Goal: Task Accomplishment & Management: Complete application form

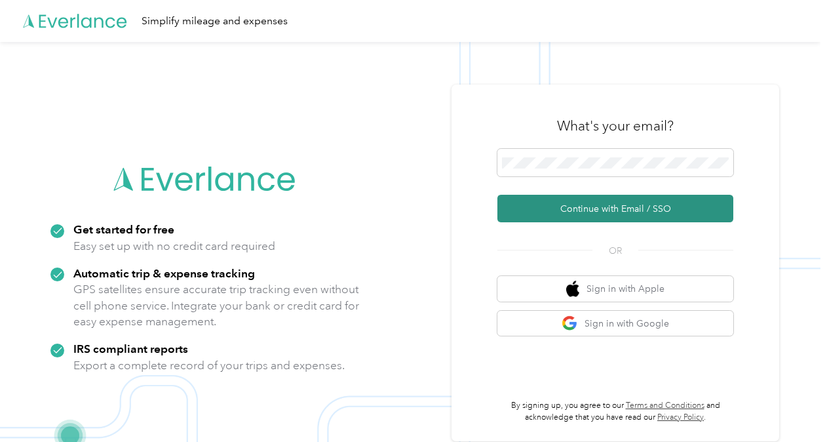
click at [573, 202] on button "Continue with Email / SSO" at bounding box center [615, 209] width 236 height 28
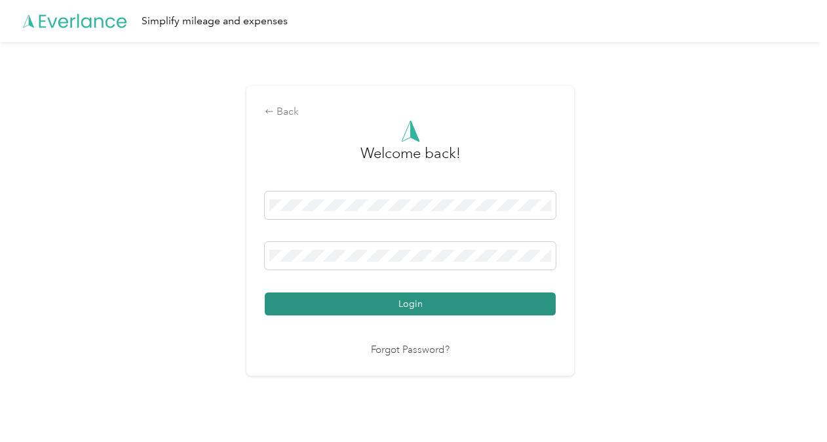
click at [415, 304] on button "Login" at bounding box center [410, 303] width 291 height 23
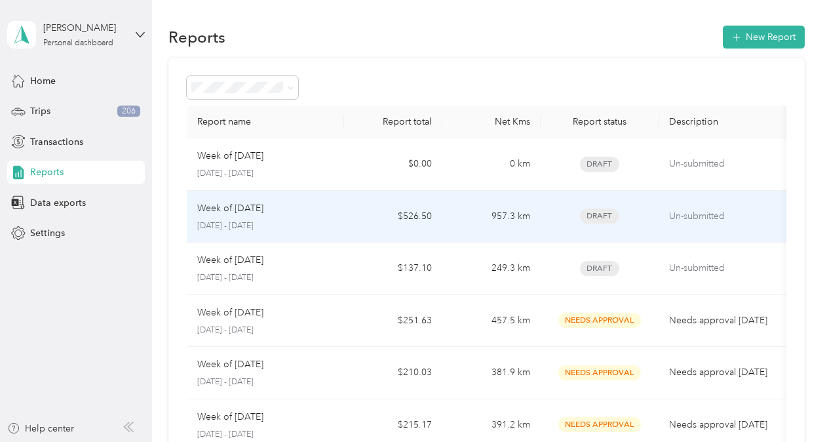
click at [263, 206] on p "Week of [DATE]" at bounding box center [230, 208] width 66 height 14
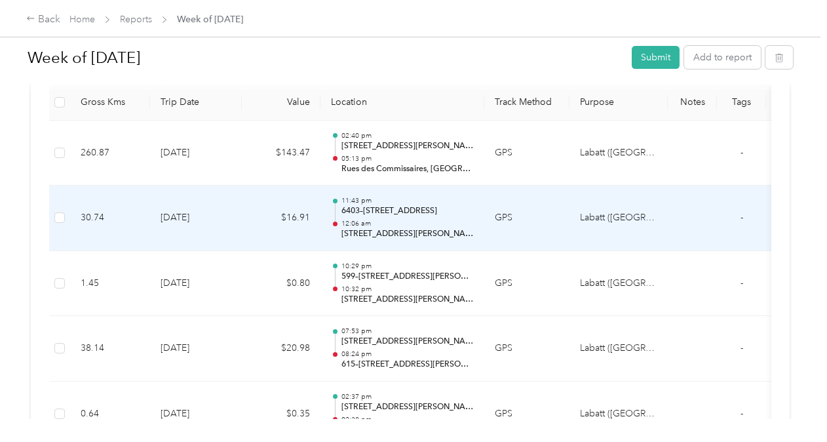
scroll to position [345, 0]
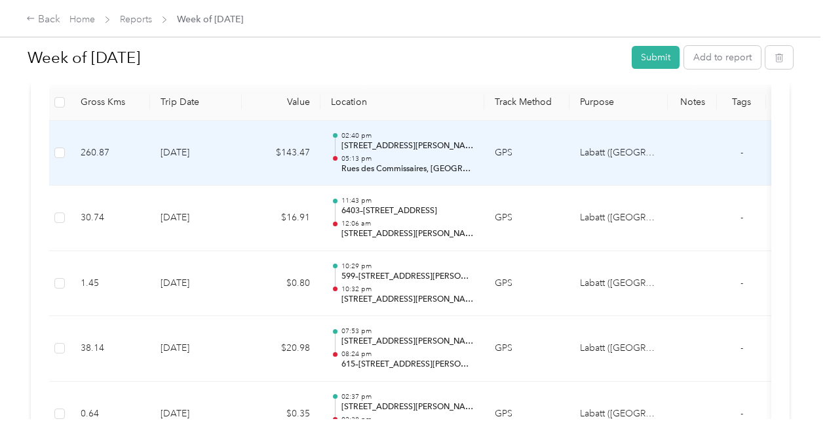
click at [557, 153] on td "GPS" at bounding box center [526, 154] width 85 height 66
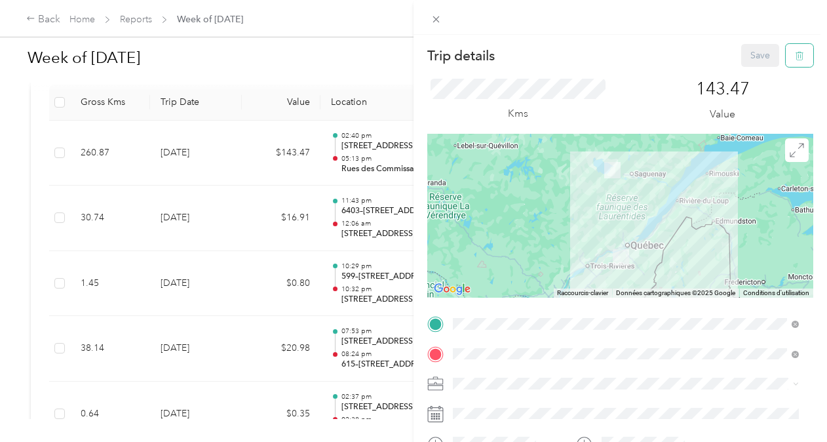
click at [573, 64] on button "button" at bounding box center [800, 55] width 28 height 23
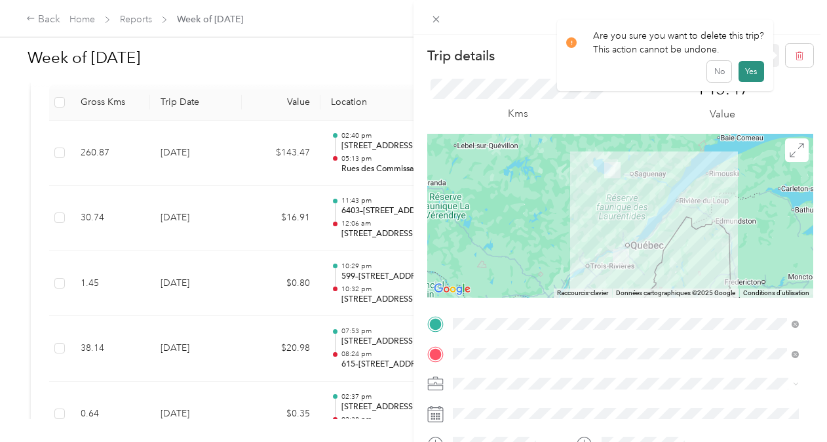
click at [573, 69] on button "Yes" at bounding box center [752, 71] width 26 height 21
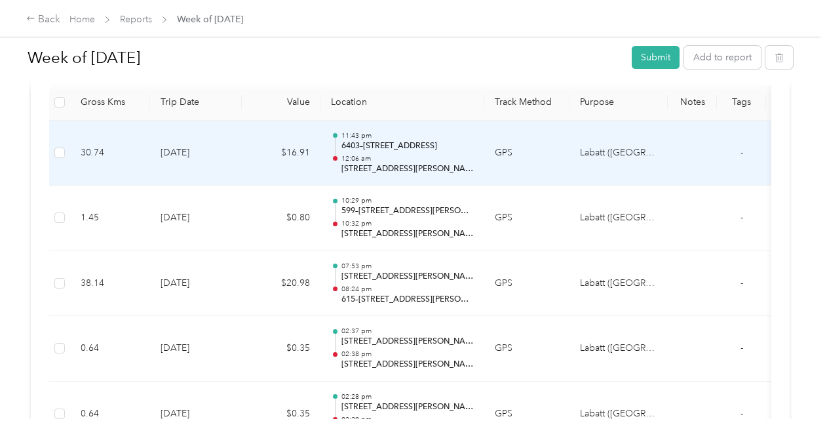
click at [552, 161] on td "GPS" at bounding box center [526, 154] width 85 height 66
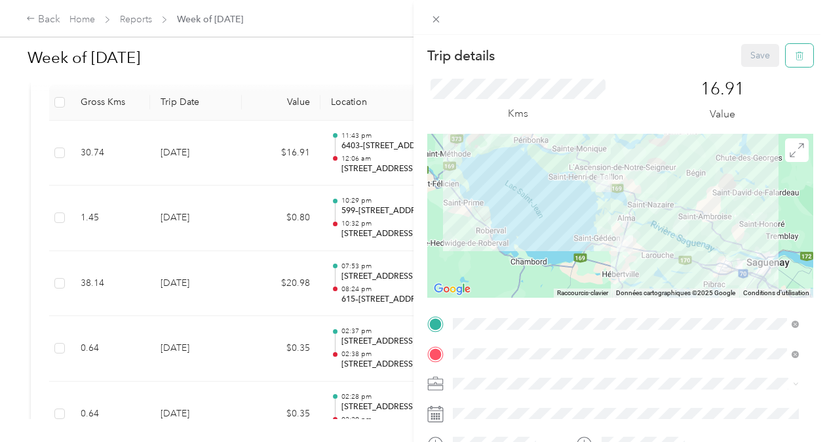
click at [573, 53] on button "button" at bounding box center [800, 55] width 28 height 23
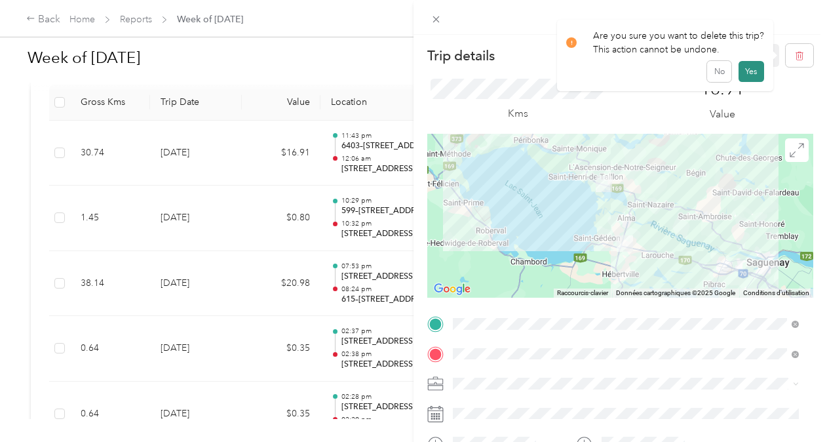
click at [573, 67] on button "Yes" at bounding box center [752, 71] width 26 height 21
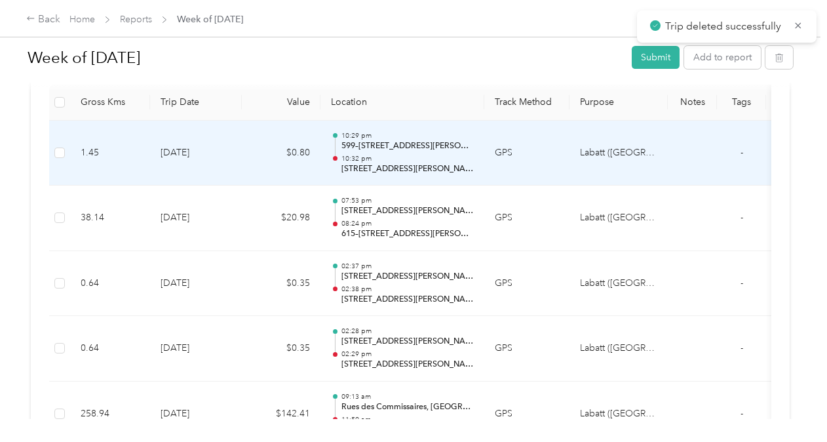
click at [531, 155] on td "GPS" at bounding box center [526, 154] width 85 height 66
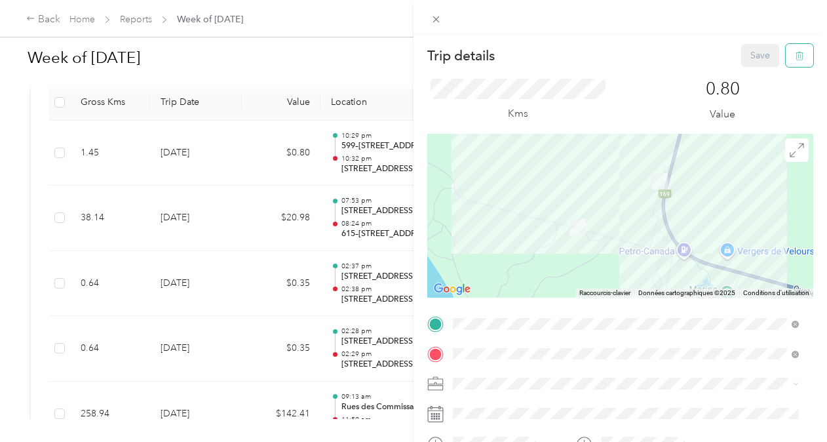
click at [573, 55] on button "button" at bounding box center [800, 55] width 28 height 23
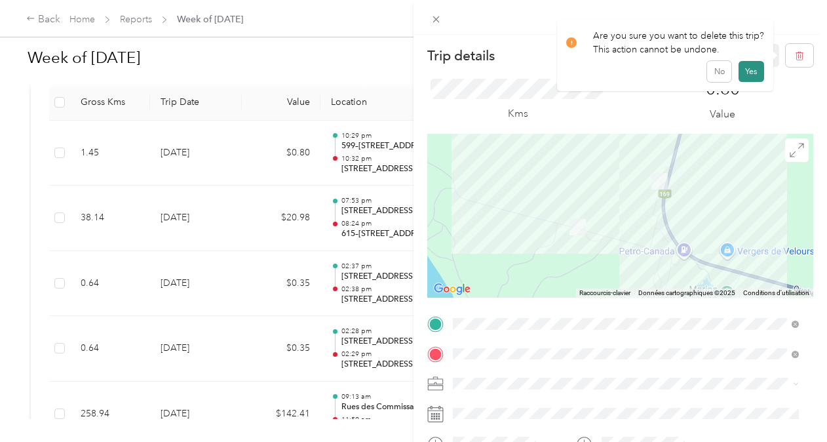
click at [573, 75] on button "Yes" at bounding box center [752, 71] width 26 height 21
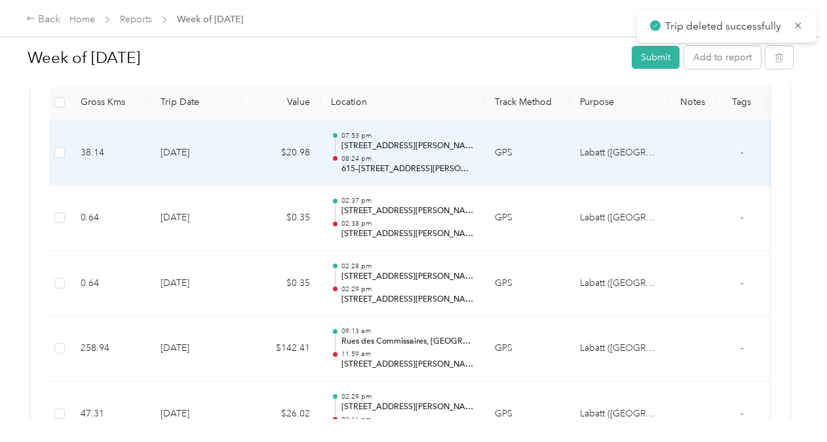
click at [503, 152] on td "GPS" at bounding box center [526, 154] width 85 height 66
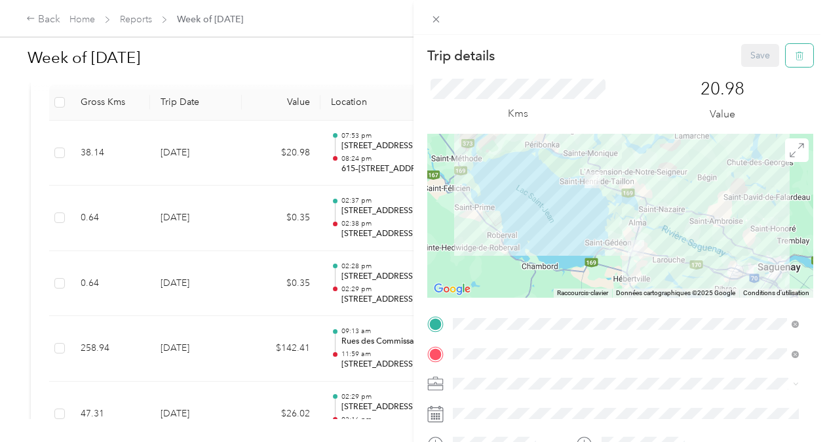
click at [573, 58] on icon "button" at bounding box center [800, 56] width 8 height 9
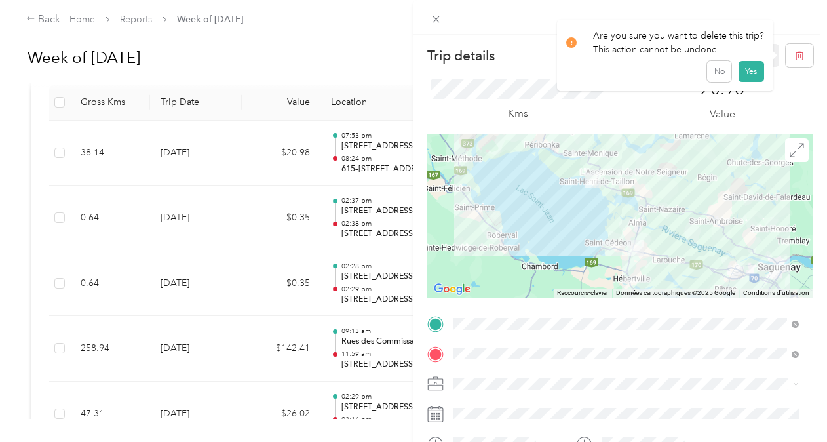
click at [573, 83] on div "Are you sure you want to delete this trip? This action cannot be undone. No Yes" at bounding box center [665, 55] width 216 height 71
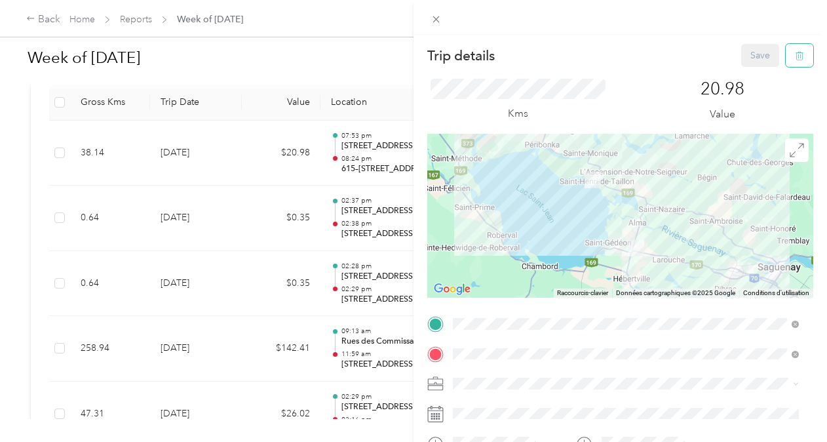
click at [573, 50] on button "button" at bounding box center [800, 55] width 28 height 23
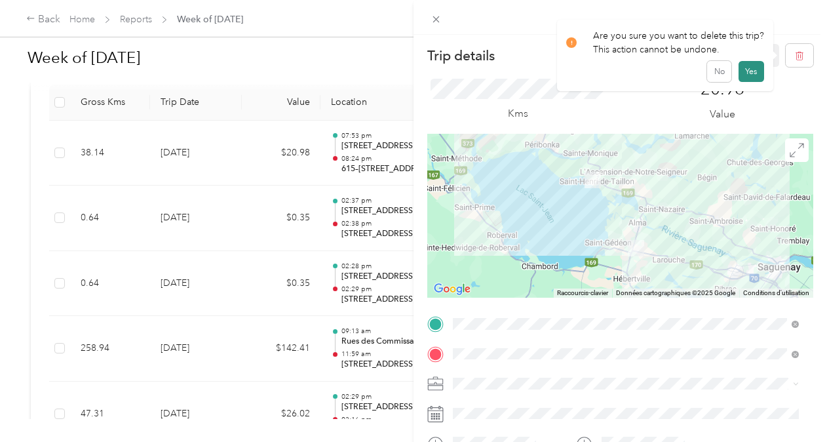
click at [573, 67] on button "Yes" at bounding box center [752, 71] width 26 height 21
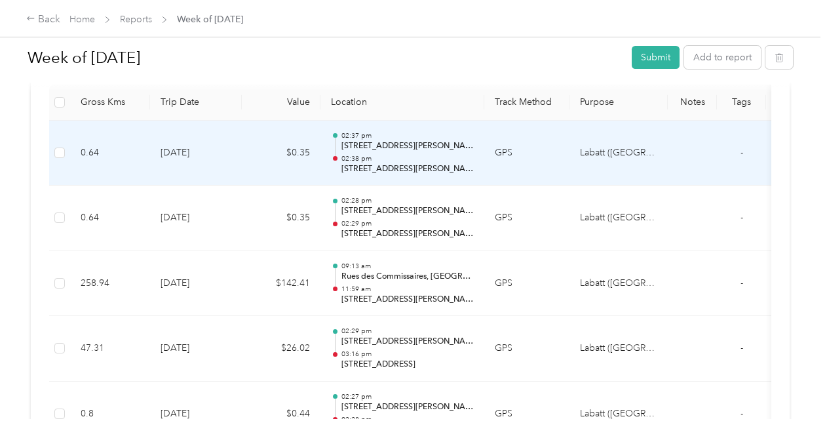
click at [233, 141] on td "[DATE]" at bounding box center [196, 154] width 92 height 66
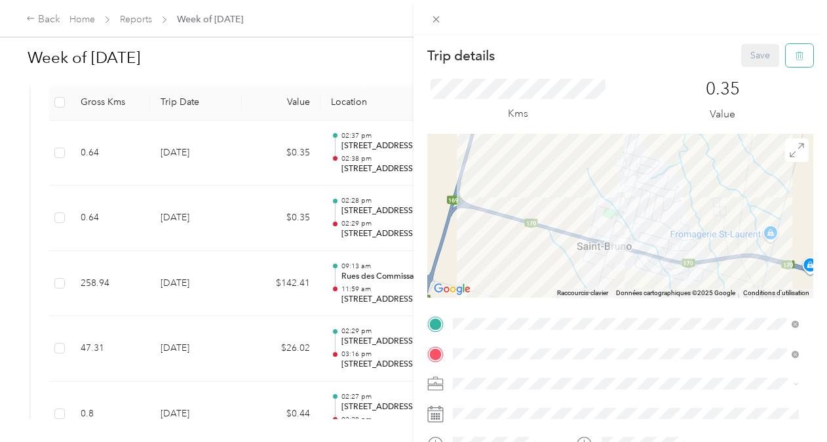
click at [573, 60] on button "button" at bounding box center [800, 55] width 28 height 23
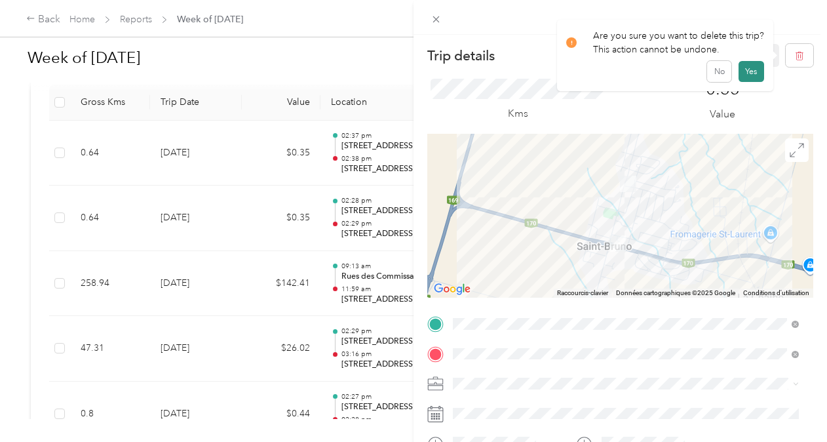
click at [573, 79] on button "Yes" at bounding box center [752, 71] width 26 height 21
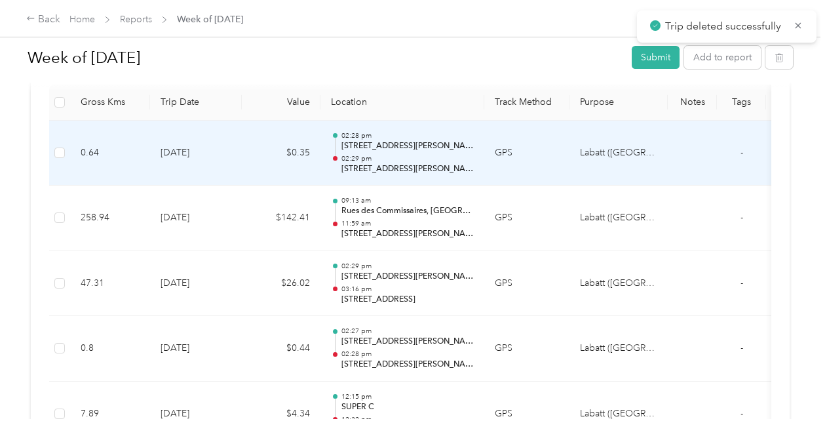
click at [231, 155] on td "[DATE]" at bounding box center [196, 154] width 92 height 66
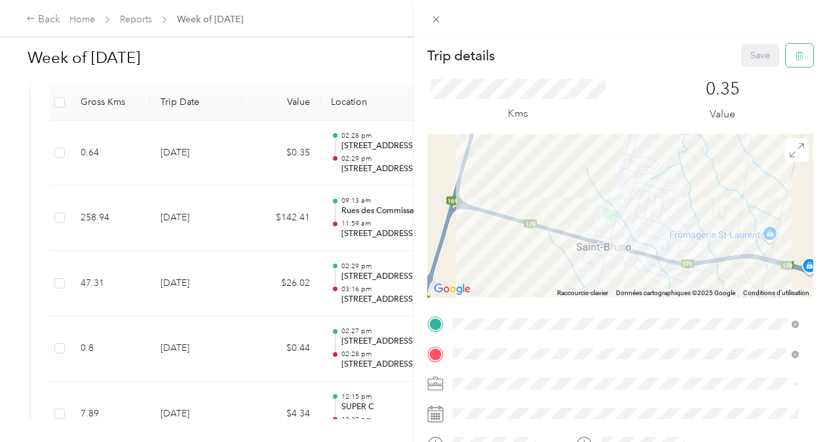
click at [573, 56] on button "button" at bounding box center [800, 55] width 28 height 23
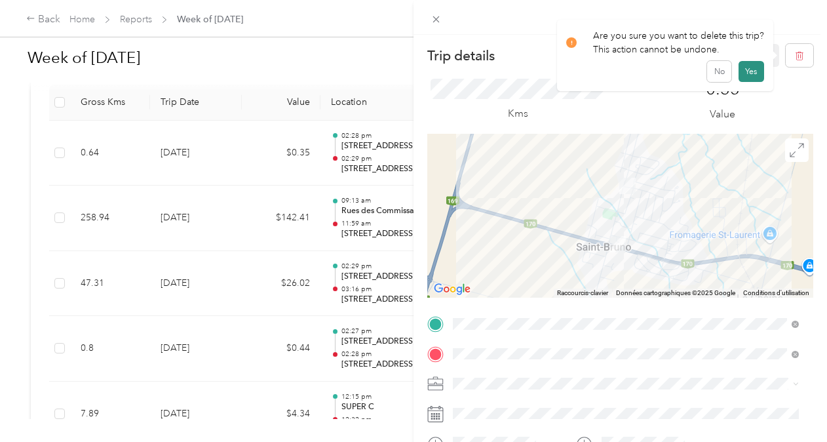
click at [573, 71] on button "Yes" at bounding box center [752, 71] width 26 height 21
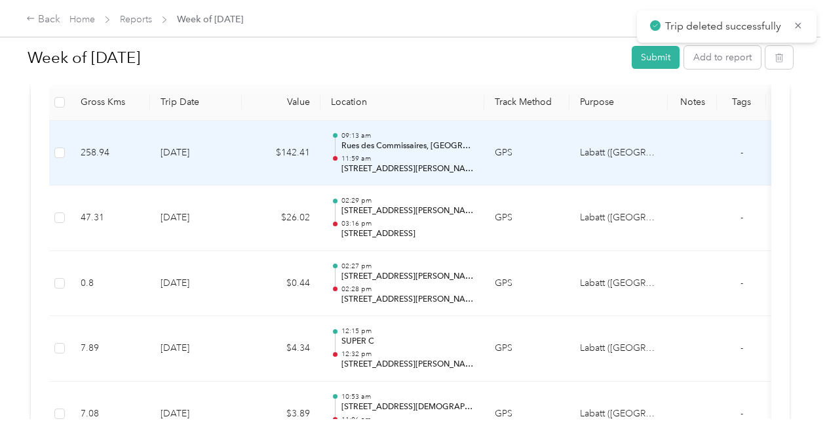
click at [245, 153] on td "$142.41" at bounding box center [281, 154] width 79 height 66
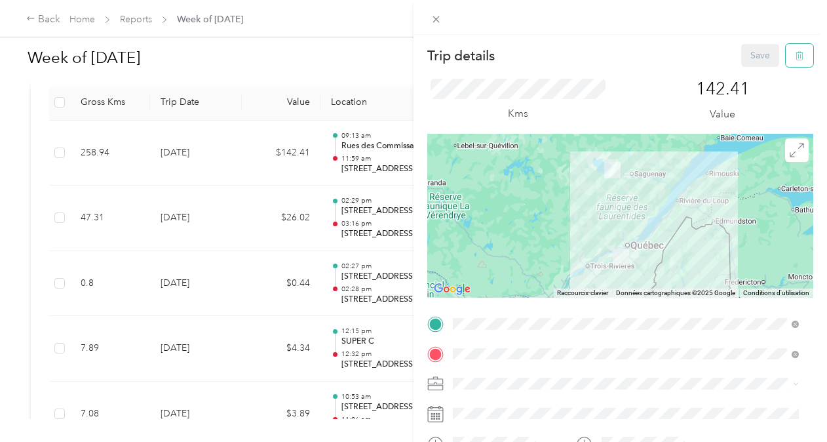
click at [573, 58] on button "button" at bounding box center [800, 55] width 28 height 23
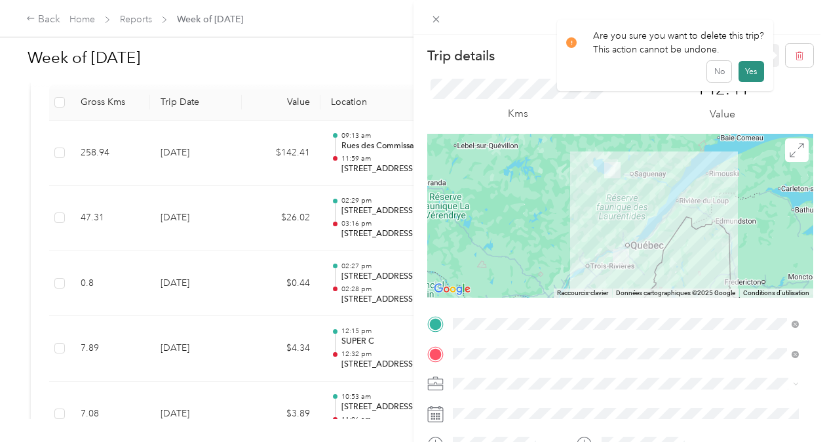
click at [573, 74] on button "Yes" at bounding box center [752, 71] width 26 height 21
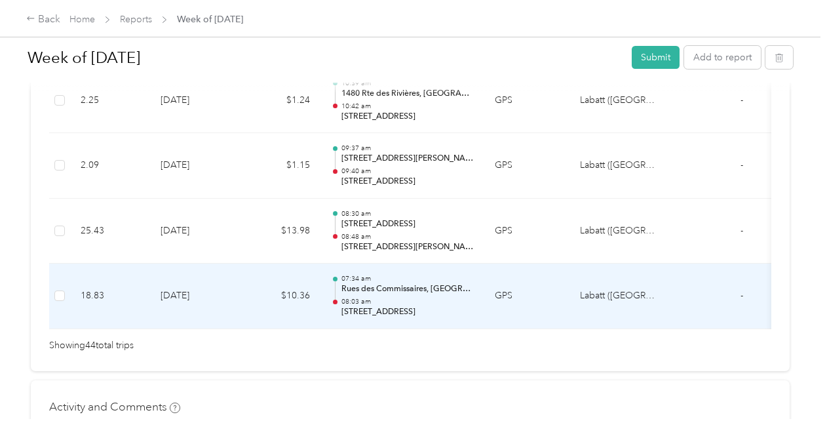
scroll to position [3005, 0]
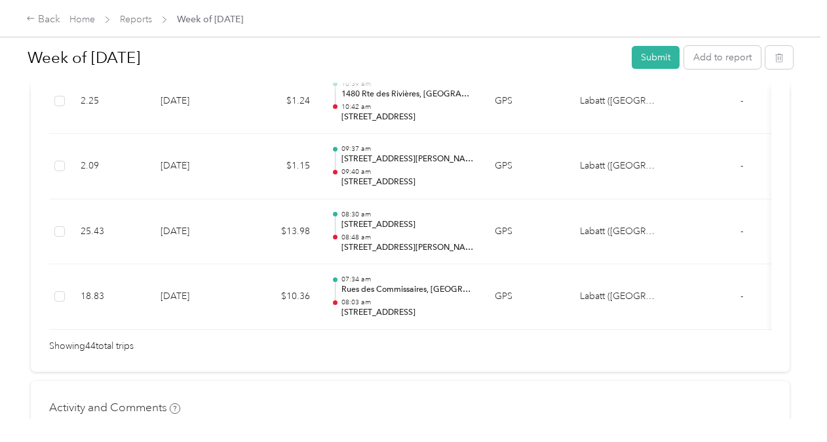
click at [465, 344] on div "Showing 44 total trips" at bounding box center [410, 346] width 722 height 14
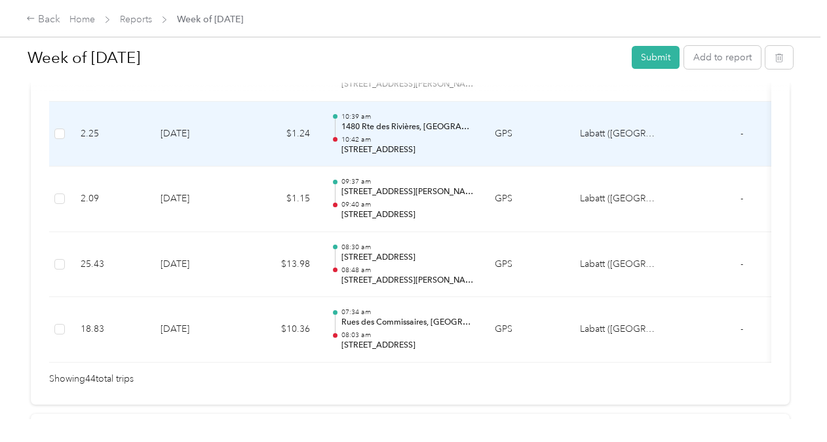
scroll to position [2971, 0]
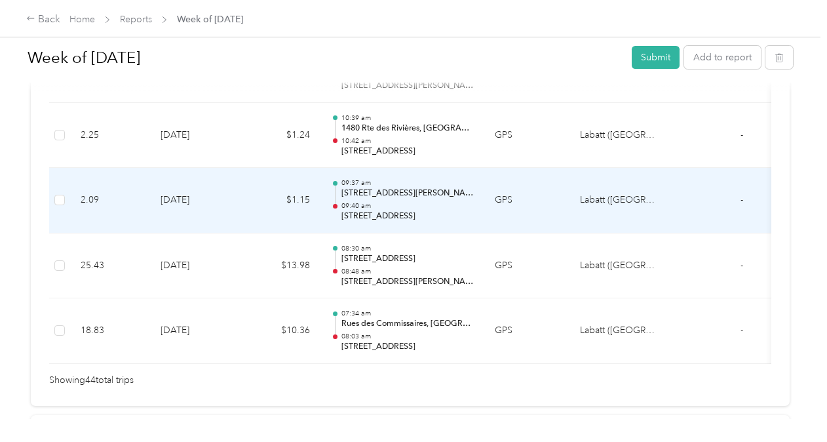
click at [457, 210] on p "[STREET_ADDRESS]" at bounding box center [407, 216] width 132 height 12
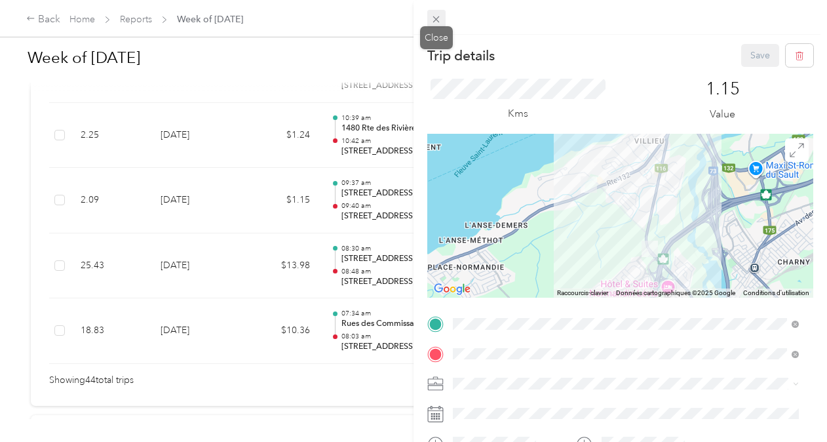
click at [435, 18] on icon at bounding box center [436, 19] width 11 height 11
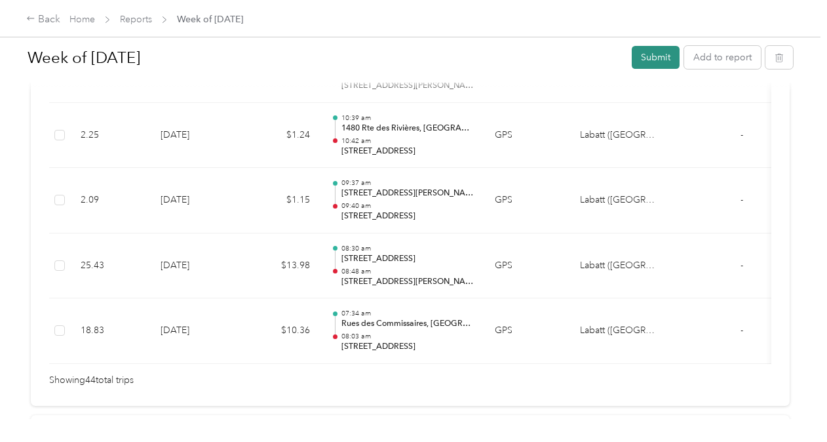
click at [573, 52] on button "Submit" at bounding box center [656, 57] width 48 height 23
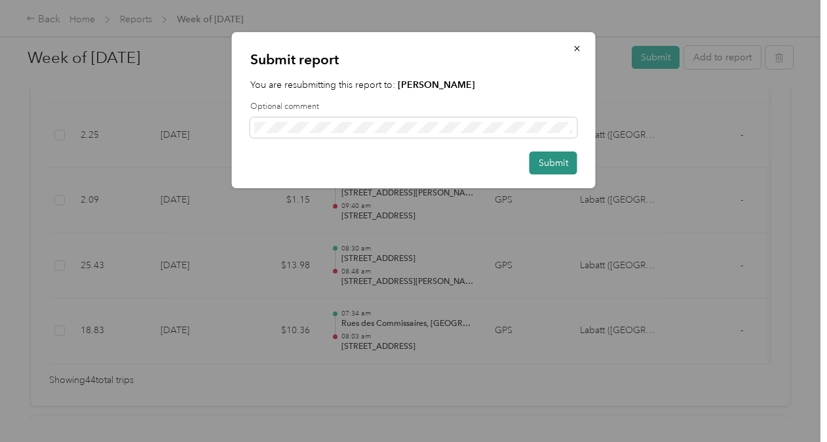
click at [553, 166] on button "Submit" at bounding box center [554, 162] width 48 height 23
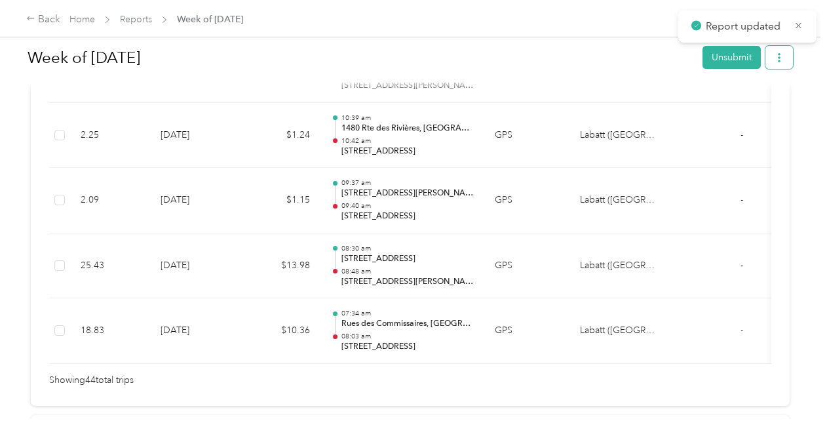
click at [573, 63] on button "button" at bounding box center [780, 57] width 28 height 23
click at [573, 109] on span "Download" at bounding box center [738, 105] width 43 height 14
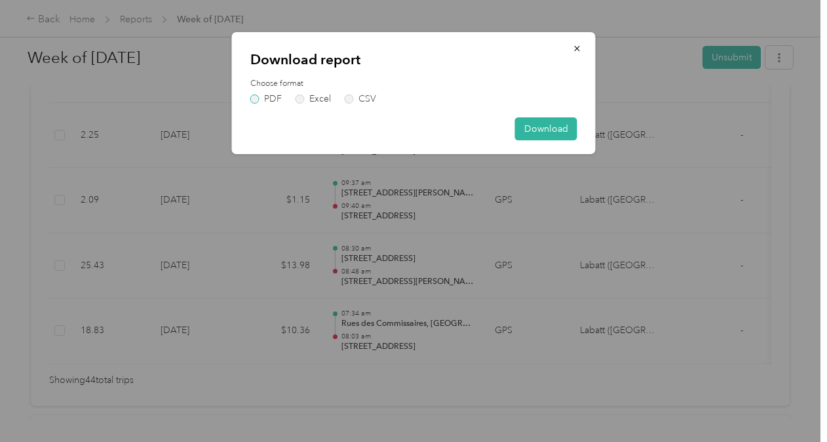
click at [262, 96] on label "PDF" at bounding box center [265, 98] width 31 height 9
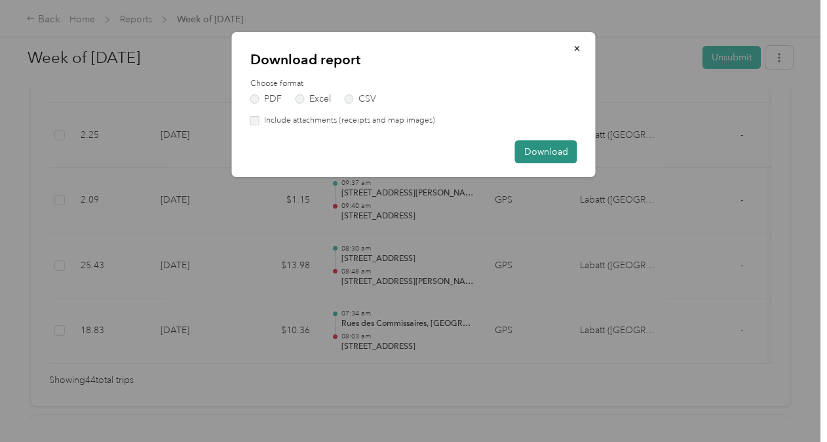
click at [560, 155] on button "Download" at bounding box center [546, 151] width 62 height 23
